Goal: Find specific page/section: Find specific page/section

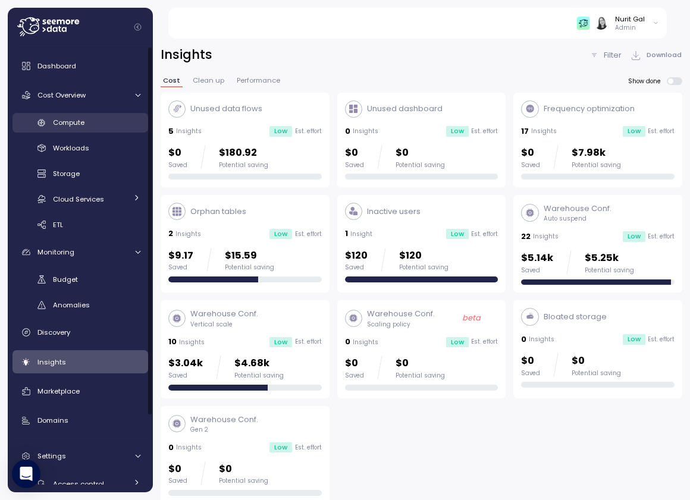
click at [85, 121] on div "Compute" at bounding box center [96, 123] width 87 height 12
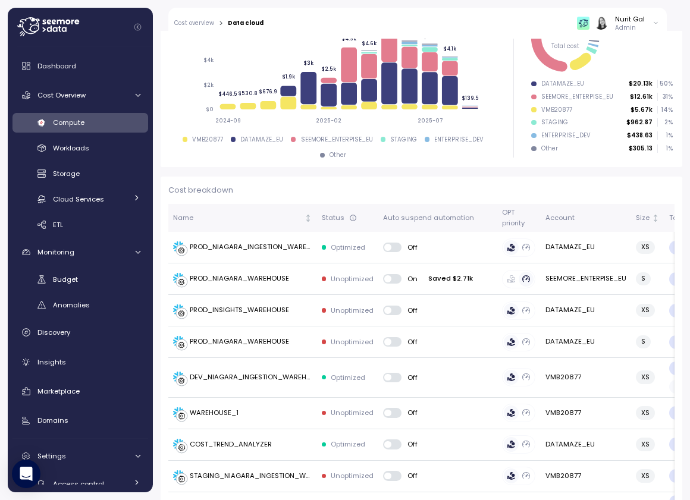
scroll to position [365, 0]
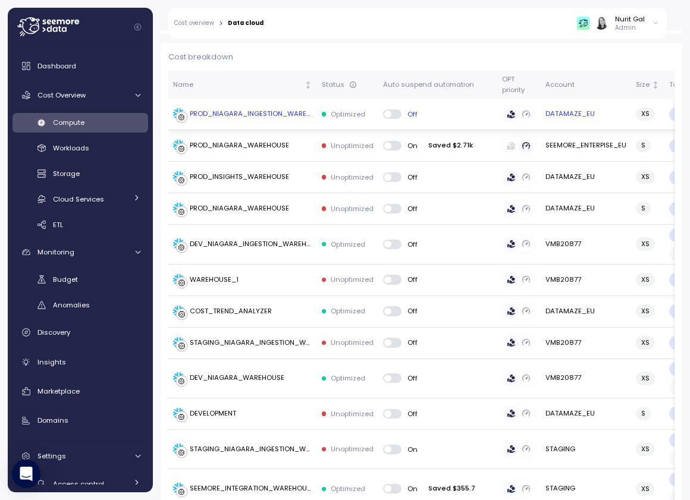
click at [262, 125] on td "PROD_NIAGARA_INGESTION_WAREHOUSE" at bounding box center [242, 115] width 149 height 32
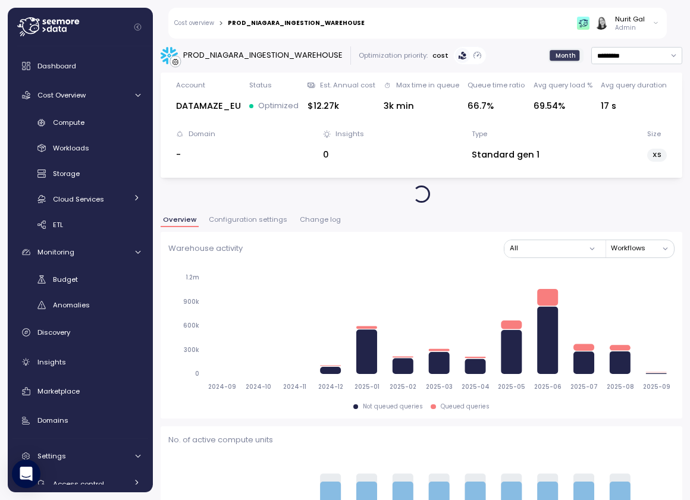
click at [309, 224] on button "Change log" at bounding box center [320, 222] width 46 height 10
